Goal: Information Seeking & Learning: Find specific fact

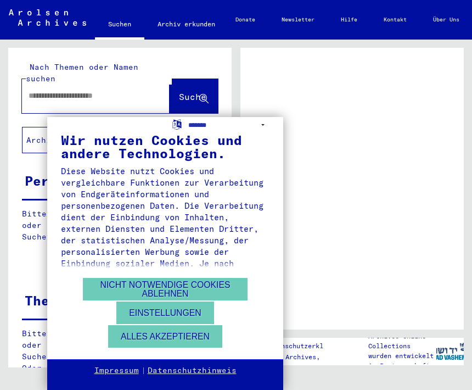
click at [219, 337] on button "Alles akzeptieren" at bounding box center [165, 336] width 114 height 23
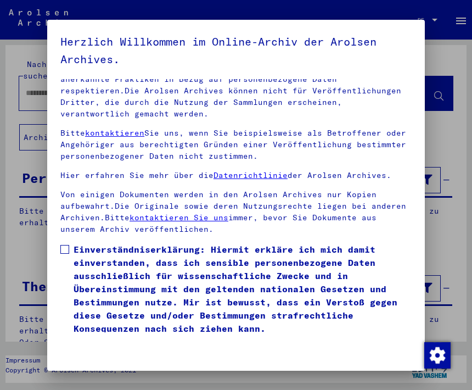
scroll to position [113, 0]
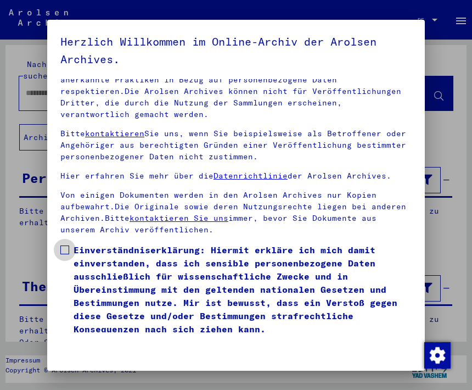
click at [66, 246] on span at bounding box center [64, 250] width 9 height 9
click at [105, 341] on button "Ich stimme zu" at bounding box center [96, 354] width 73 height 26
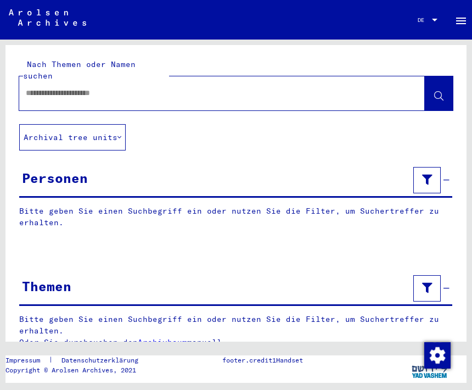
click at [118, 87] on input "text" at bounding box center [212, 93] width 373 height 12
type input "**********"
click at [432, 78] on button at bounding box center [439, 93] width 28 height 34
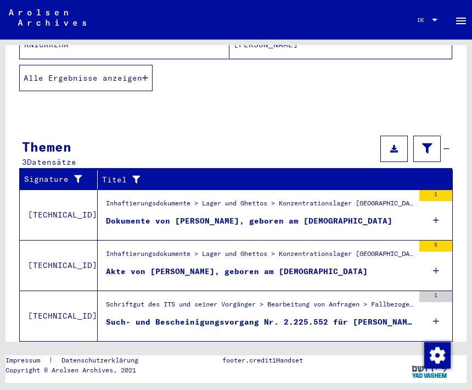
scroll to position [283, 0]
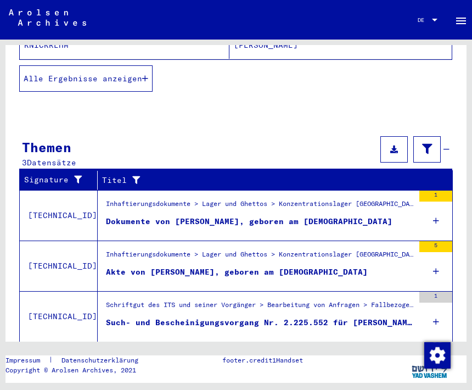
click at [437, 313] on icon at bounding box center [436, 322] width 6 height 38
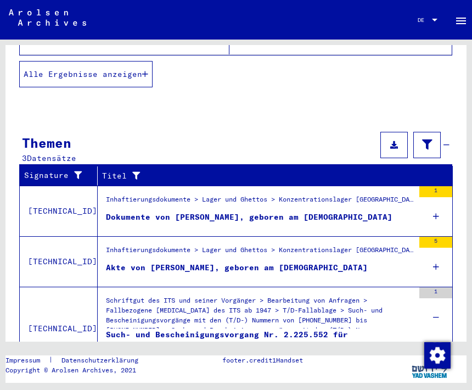
scroll to position [289, 0]
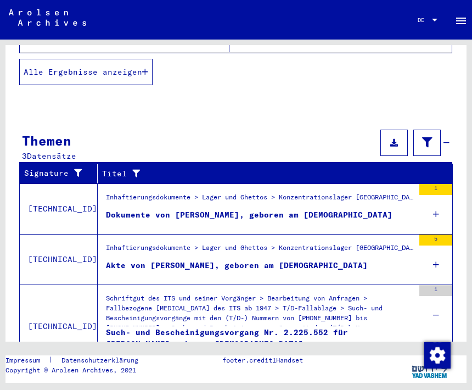
click at [328, 310] on div "Schriftgut des ITS und seiner Vorgänger > Bearbeitung von Anfragen > Fallbezoge…" at bounding box center [260, 312] width 308 height 38
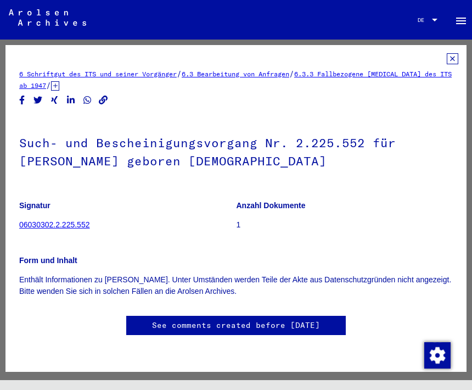
scroll to position [53, 0]
click at [298, 274] on p "Enthält Informationen zu [PERSON_NAME]. Unter Umständen werden Teile der Akte a…" at bounding box center [236, 285] width 434 height 23
click at [403, 77] on link "6.3.3 Fallbezogene [MEDICAL_DATA] des ITS ab 1947" at bounding box center [235, 80] width 433 height 20
click at [73, 226] on link "06030302.2.225.552" at bounding box center [54, 224] width 70 height 9
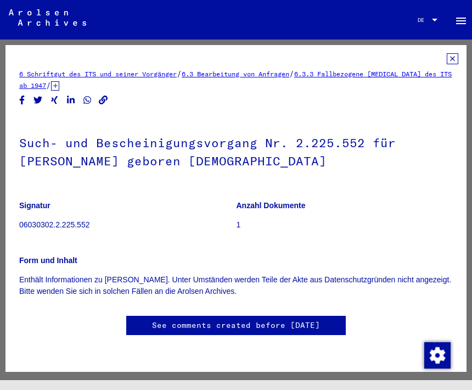
scroll to position [19, 0]
click at [243, 135] on h1 "Such- und Bescheinigungsvorgang Nr. 2.225.552 für [PERSON_NAME] geboren [DEMOGR…" at bounding box center [236, 151] width 434 height 66
